Goal: Check status: Check status

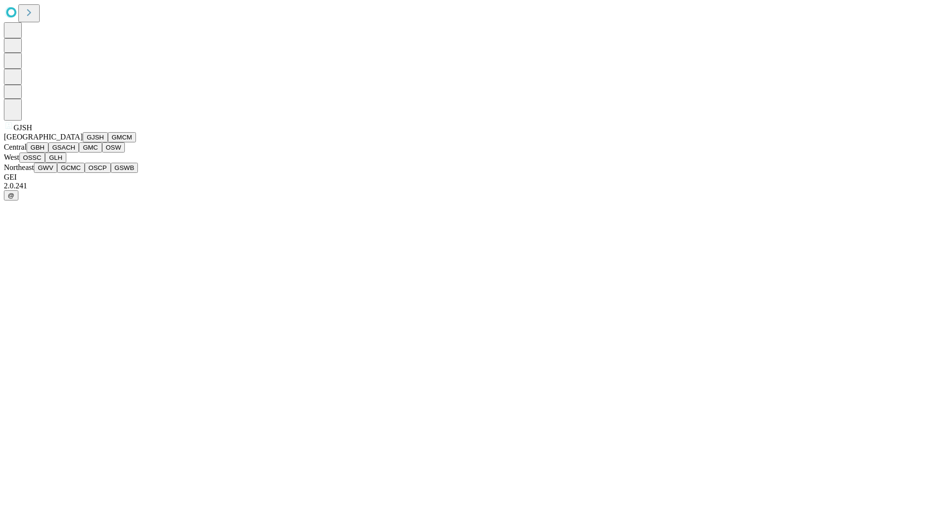
click at [83, 142] on button "GJSH" at bounding box center [95, 137] width 25 height 10
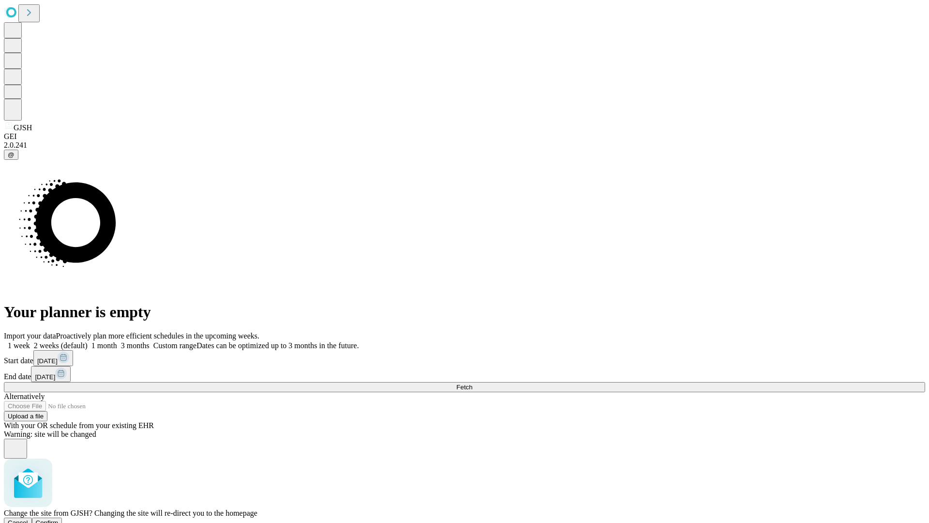
click at [59, 519] on span "Confirm" at bounding box center [47, 522] width 23 height 7
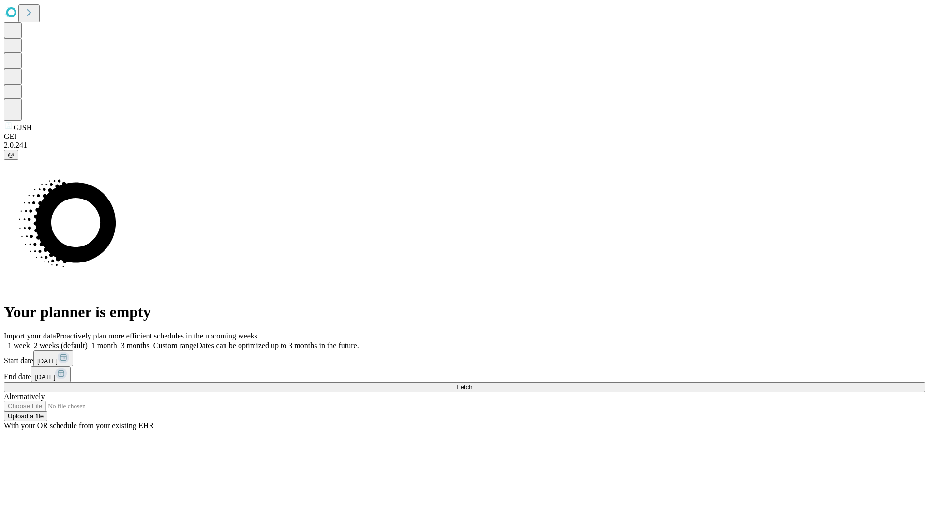
click at [88, 341] on label "2 weeks (default)" at bounding box center [59, 345] width 58 height 8
click at [472, 383] on span "Fetch" at bounding box center [464, 386] width 16 height 7
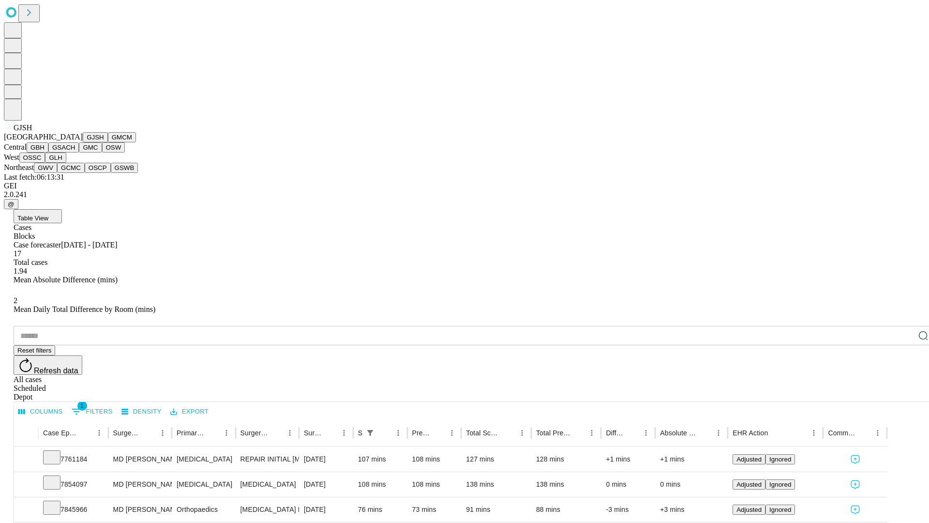
click at [108, 142] on button "GMCM" at bounding box center [122, 137] width 28 height 10
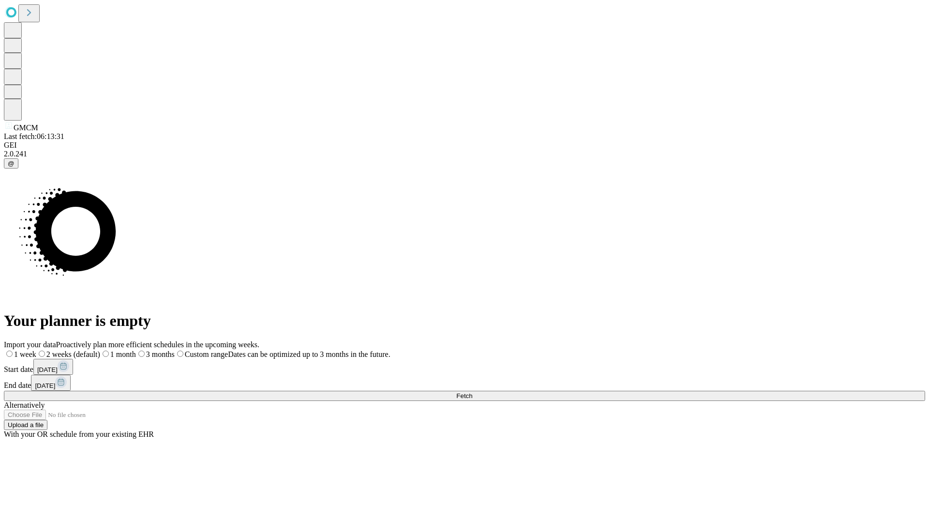
click at [472, 392] on span "Fetch" at bounding box center [464, 395] width 16 height 7
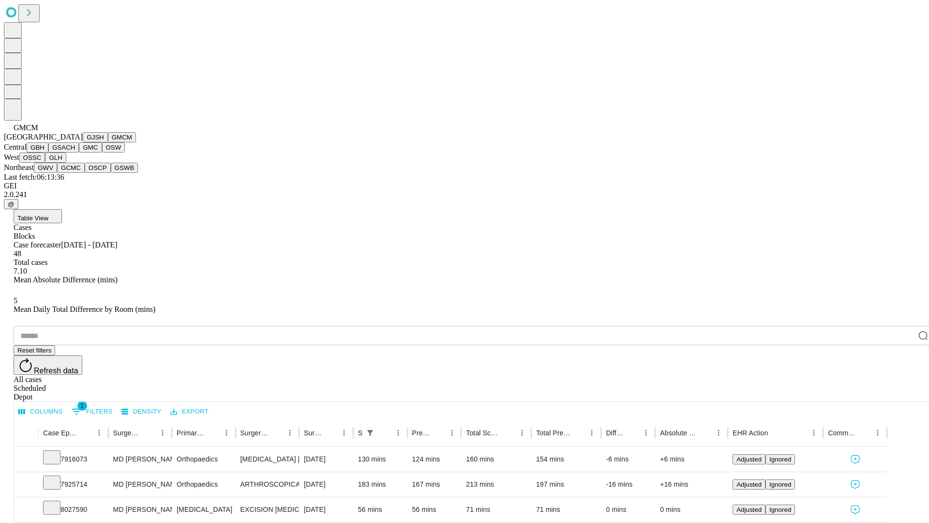
click at [48, 152] on button "GBH" at bounding box center [38, 147] width 22 height 10
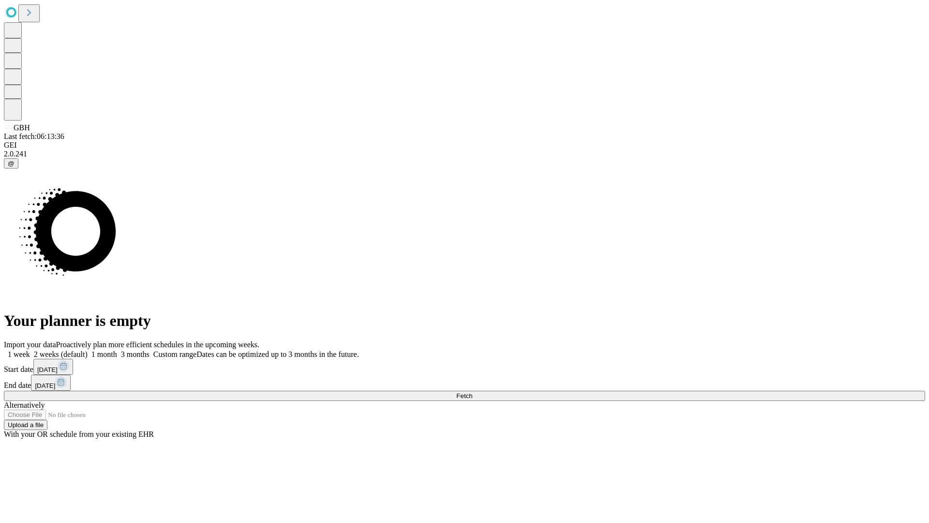
click at [88, 350] on label "2 weeks (default)" at bounding box center [59, 354] width 58 height 8
click at [472, 392] on span "Fetch" at bounding box center [464, 395] width 16 height 7
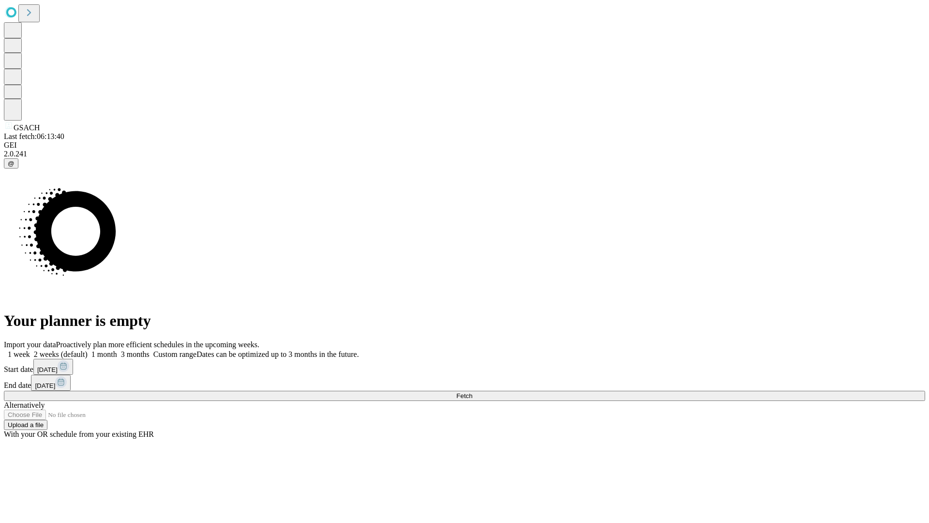
click at [88, 350] on label "2 weeks (default)" at bounding box center [59, 354] width 58 height 8
click at [472, 392] on span "Fetch" at bounding box center [464, 395] width 16 height 7
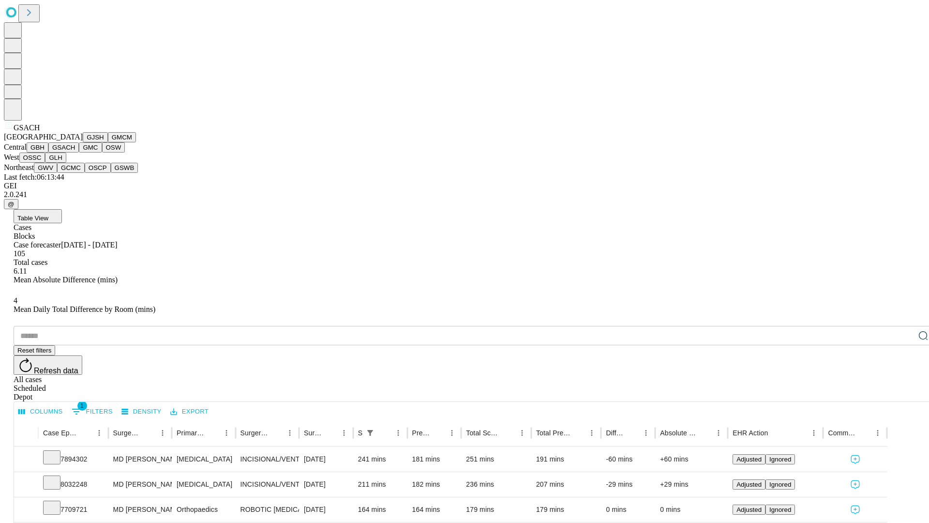
click at [79, 152] on button "GMC" at bounding box center [90, 147] width 23 height 10
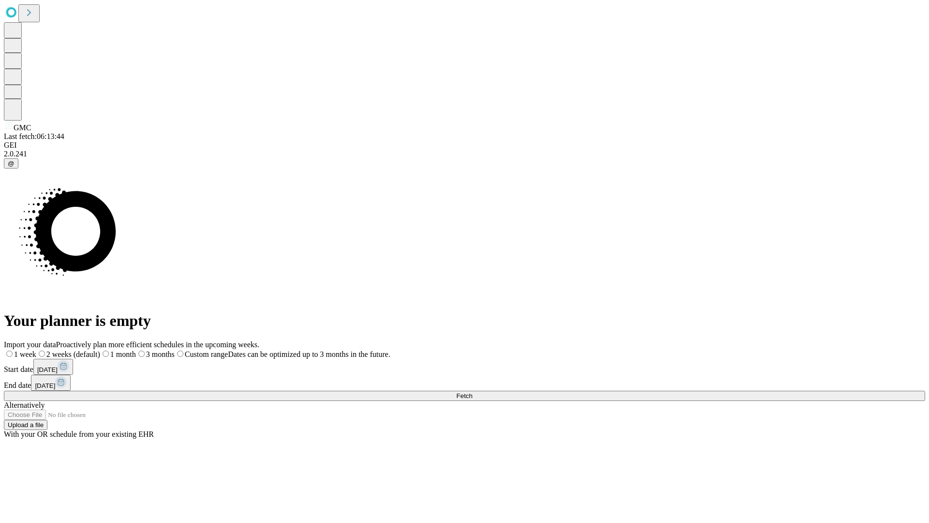
click at [100, 350] on label "2 weeks (default)" at bounding box center [68, 354] width 64 height 8
click at [472, 392] on span "Fetch" at bounding box center [464, 395] width 16 height 7
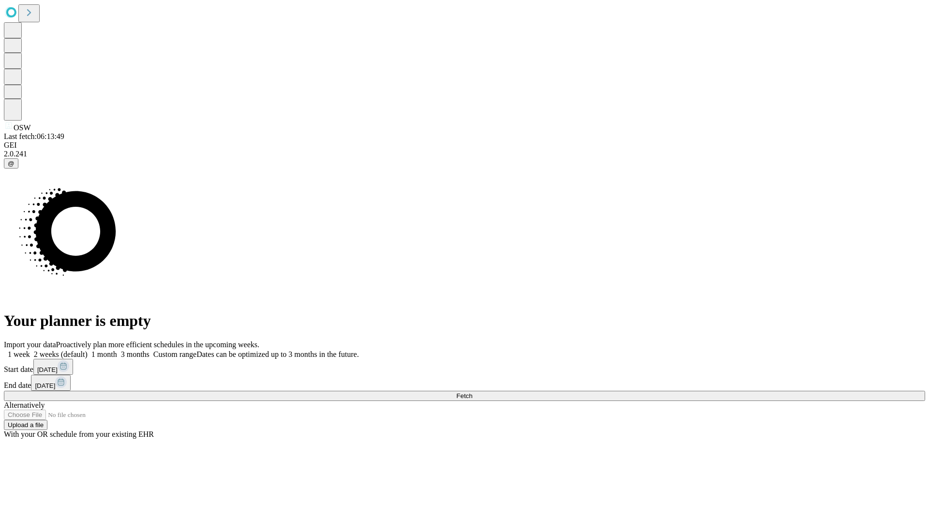
click at [88, 350] on label "2 weeks (default)" at bounding box center [59, 354] width 58 height 8
click at [472, 392] on span "Fetch" at bounding box center [464, 395] width 16 height 7
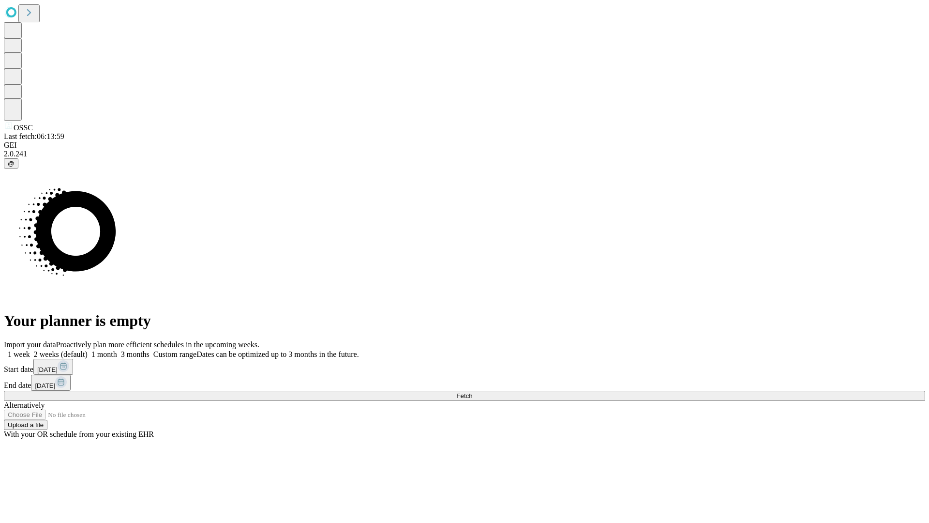
click at [472, 392] on span "Fetch" at bounding box center [464, 395] width 16 height 7
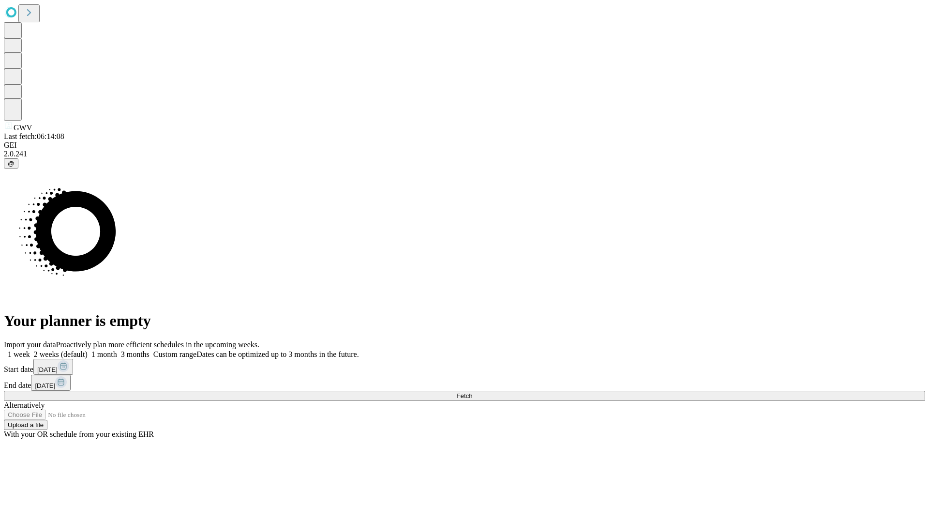
click at [88, 350] on label "2 weeks (default)" at bounding box center [59, 354] width 58 height 8
click at [472, 392] on span "Fetch" at bounding box center [464, 395] width 16 height 7
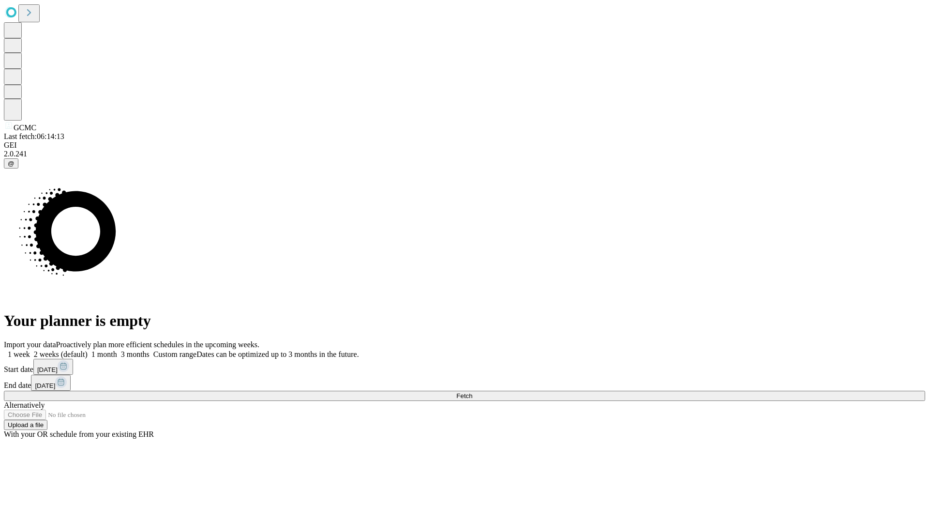
click at [88, 350] on label "2 weeks (default)" at bounding box center [59, 354] width 58 height 8
click at [472, 392] on span "Fetch" at bounding box center [464, 395] width 16 height 7
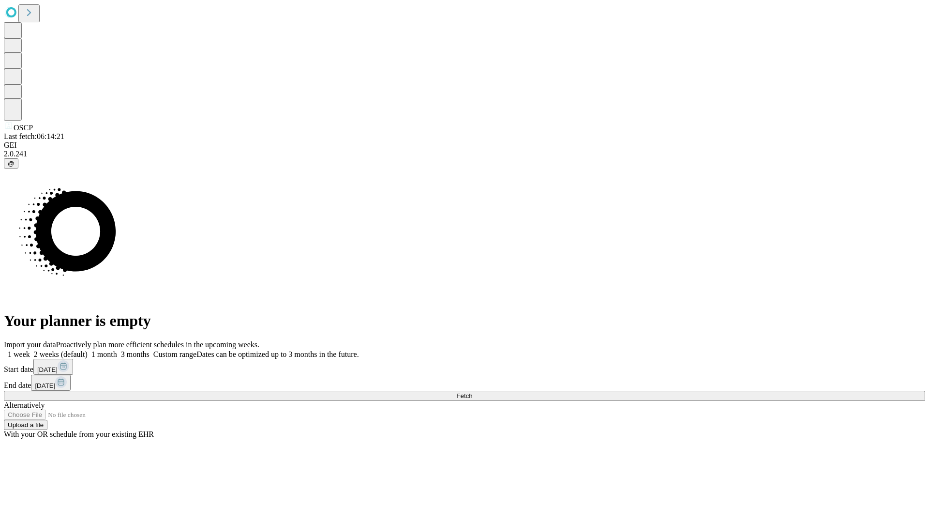
click at [88, 350] on label "2 weeks (default)" at bounding box center [59, 354] width 58 height 8
click at [472, 392] on span "Fetch" at bounding box center [464, 395] width 16 height 7
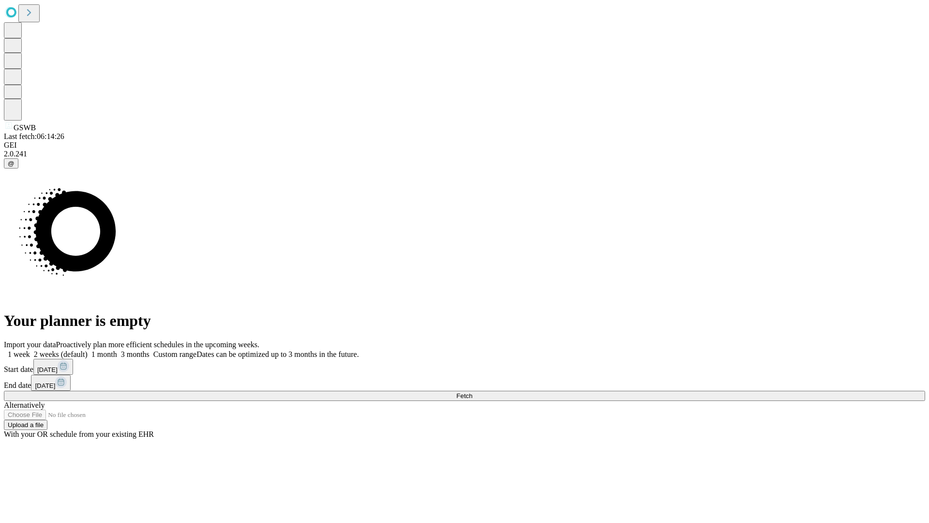
click at [88, 350] on label "2 weeks (default)" at bounding box center [59, 354] width 58 height 8
click at [472, 392] on span "Fetch" at bounding box center [464, 395] width 16 height 7
